Goal: Navigation & Orientation: Understand site structure

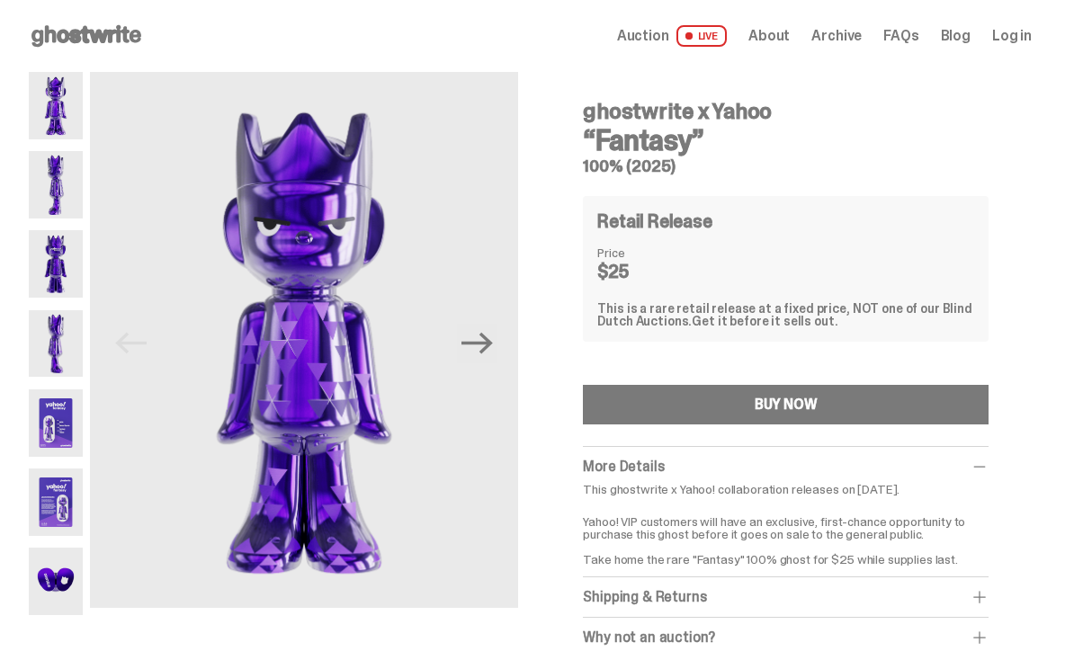
click at [58, 202] on img at bounding box center [56, 184] width 54 height 67
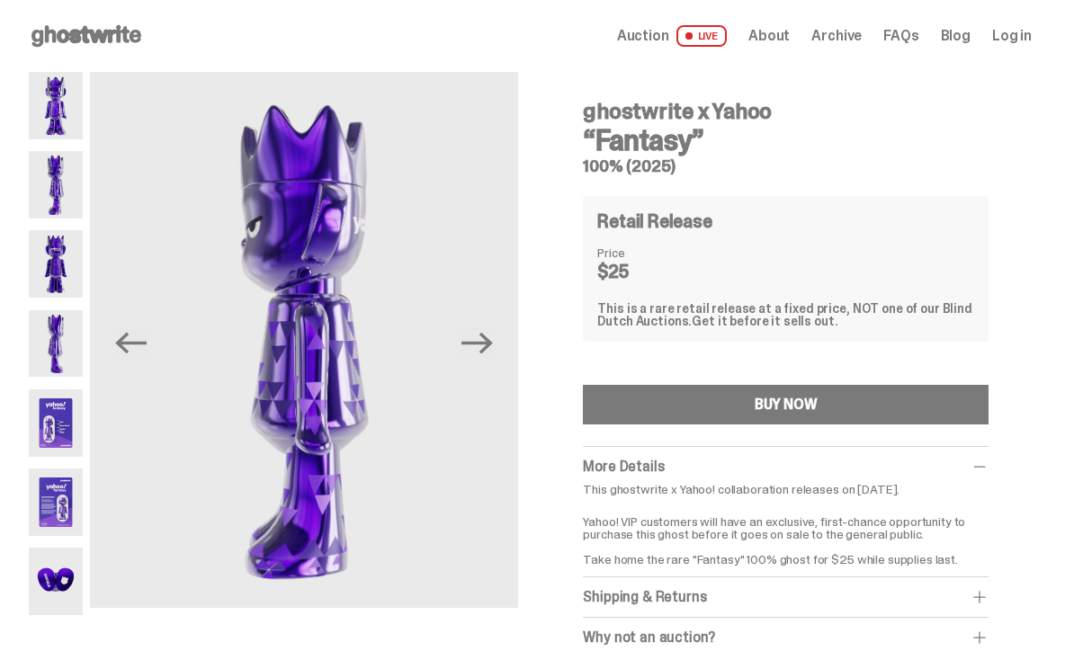
click at [53, 271] on img at bounding box center [56, 263] width 54 height 67
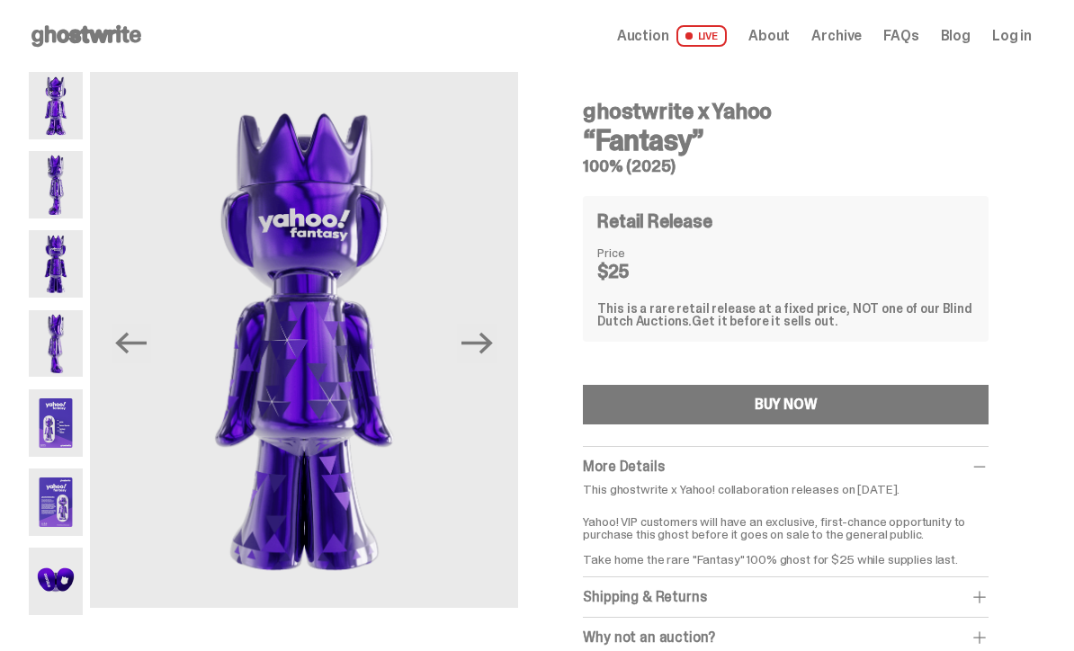
click at [58, 364] on img at bounding box center [56, 343] width 54 height 67
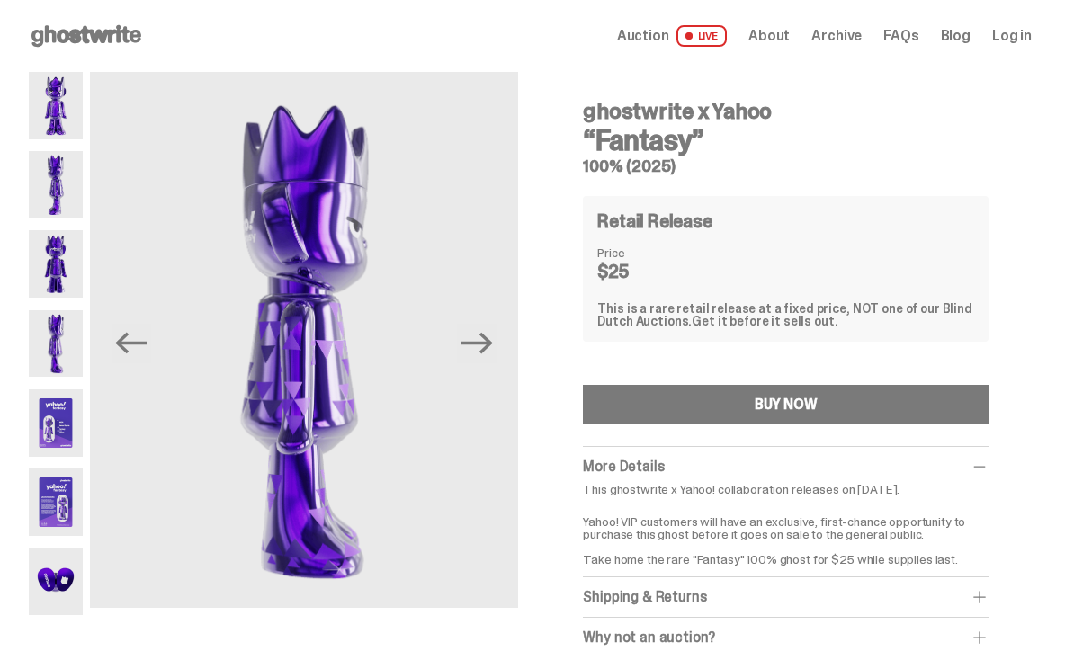
click at [56, 433] on img at bounding box center [56, 423] width 54 height 67
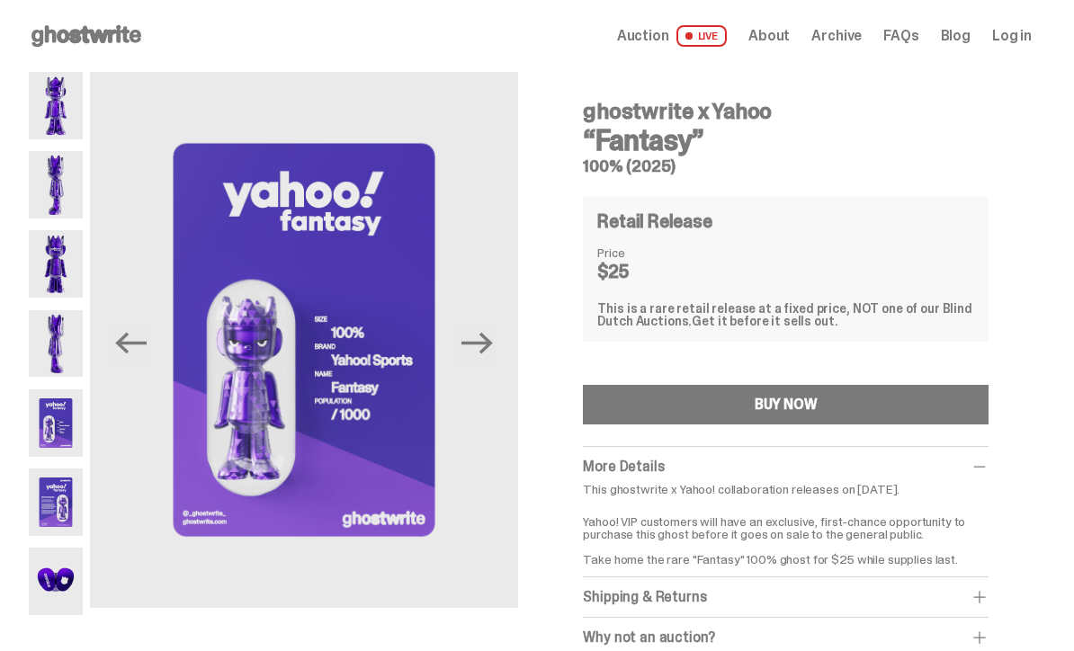
click at [54, 586] on img at bounding box center [56, 581] width 54 height 67
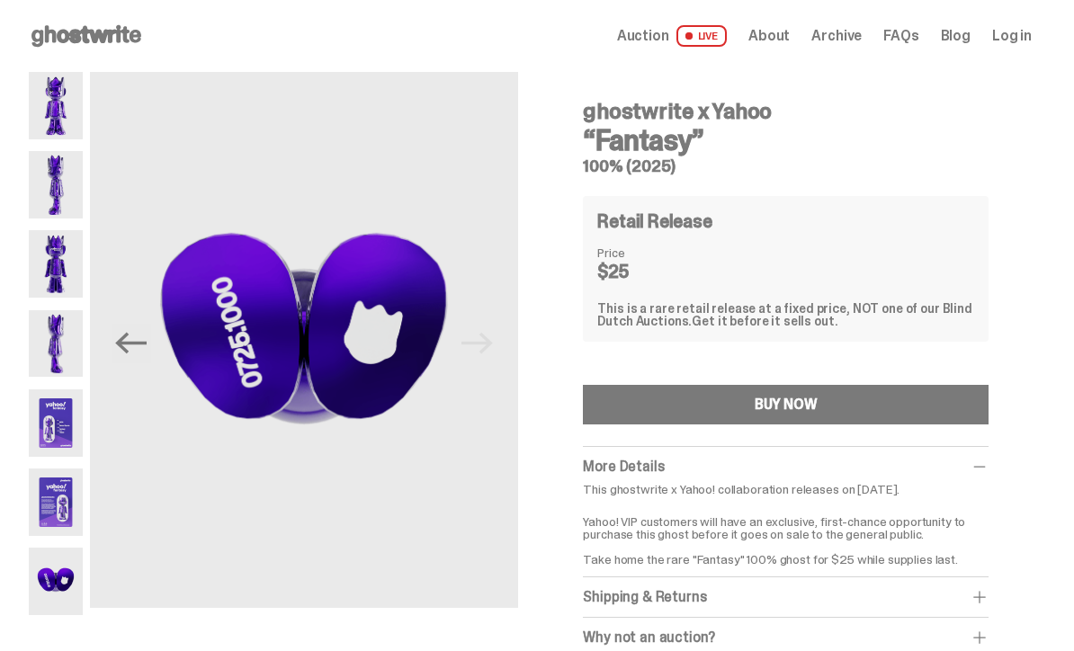
click at [45, 433] on img at bounding box center [56, 423] width 54 height 67
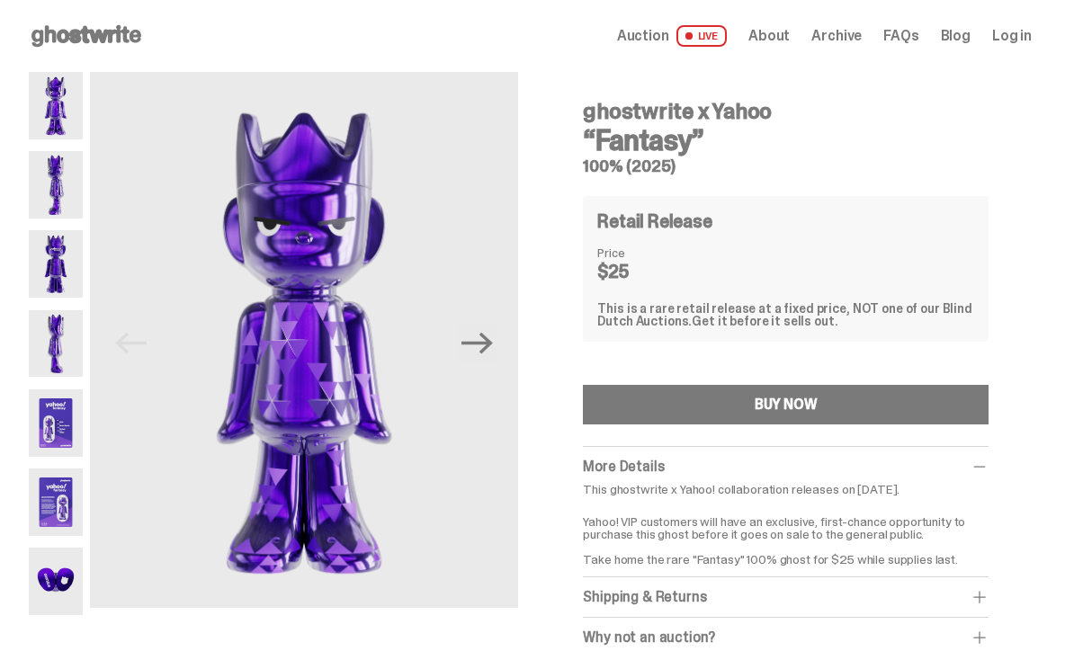
click at [783, 36] on span "About" at bounding box center [769, 36] width 41 height 14
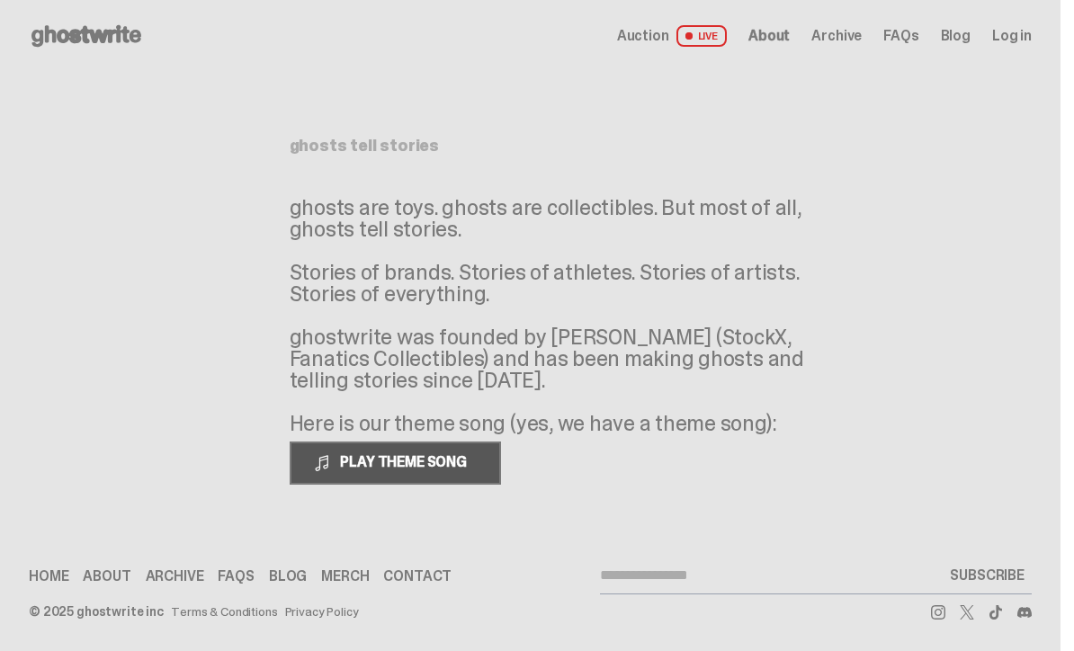
click at [446, 469] on span "PLAY THEME SONG" at bounding box center [405, 462] width 145 height 19
click at [785, 38] on span "About" at bounding box center [769, 36] width 41 height 14
click at [862, 43] on span "Archive" at bounding box center [837, 36] width 50 height 14
